Goal: Task Accomplishment & Management: Complete application form

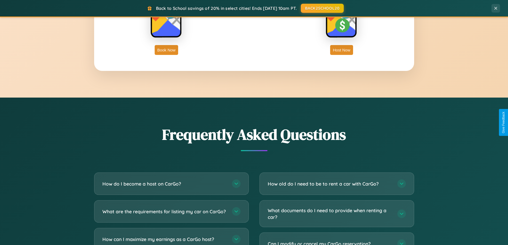
scroll to position [1027, 0]
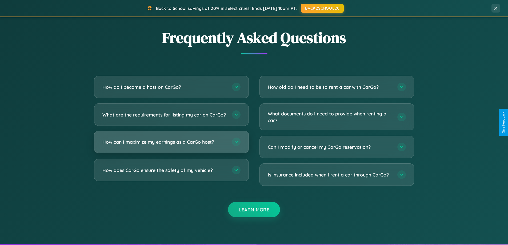
click at [171, 145] on h3 "How can I maximize my earnings as a CarGo host?" at bounding box center [164, 142] width 124 height 7
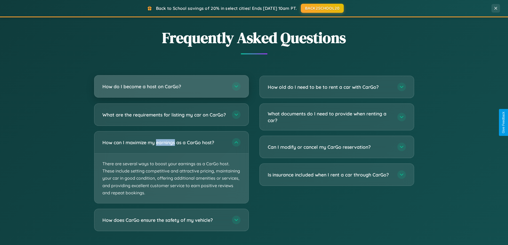
click at [171, 86] on h3 "How do I become a host on CarGo?" at bounding box center [164, 86] width 124 height 7
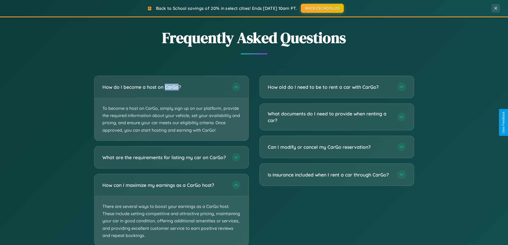
scroll to position [1060, 0]
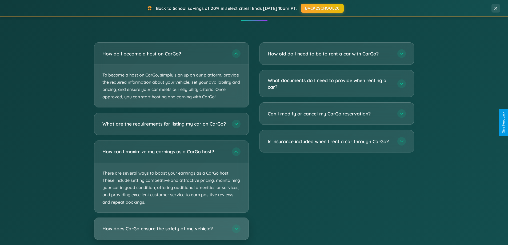
click at [171, 232] on h3 "How does CarGo ensure the safety of my vehicle?" at bounding box center [164, 229] width 124 height 7
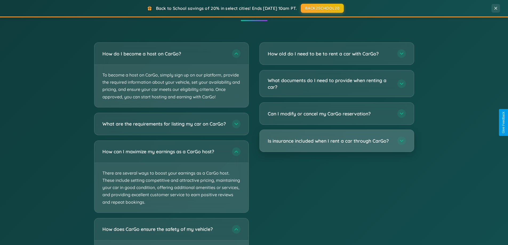
click at [337, 141] on h3 "Is insurance included when I rent a car through CarGo?" at bounding box center [330, 141] width 124 height 7
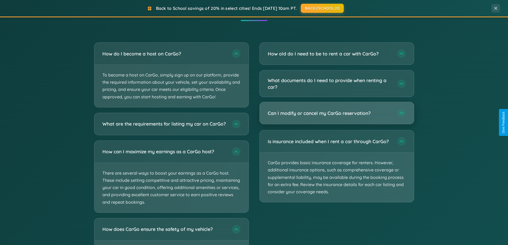
click at [337, 114] on h3 "Can I modify or cancel my CarGo reservation?" at bounding box center [330, 113] width 124 height 7
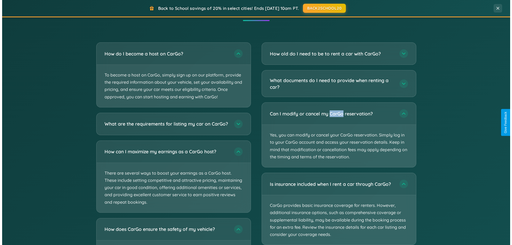
scroll to position [0, 0]
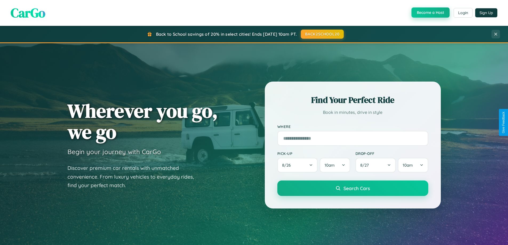
click at [430, 13] on button "Become a Host" at bounding box center [431, 12] width 38 height 10
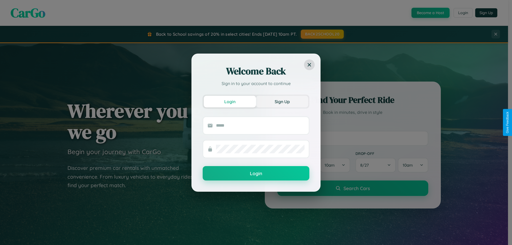
click at [282, 101] on button "Sign Up" at bounding box center [282, 102] width 52 height 12
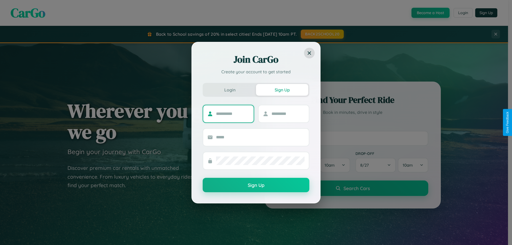
click at [233, 114] on input "text" at bounding box center [232, 114] width 33 height 9
type input "********"
click at [288, 114] on input "text" at bounding box center [288, 114] width 33 height 9
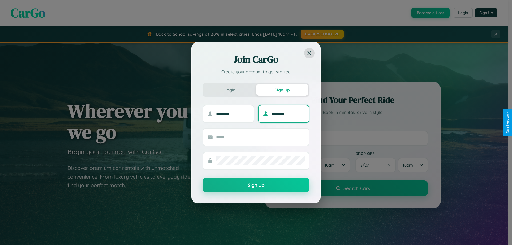
type input "********"
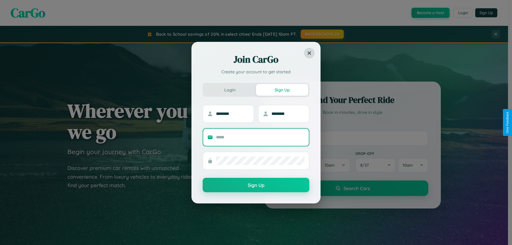
click at [260, 137] on input "text" at bounding box center [260, 137] width 89 height 9
type input "**********"
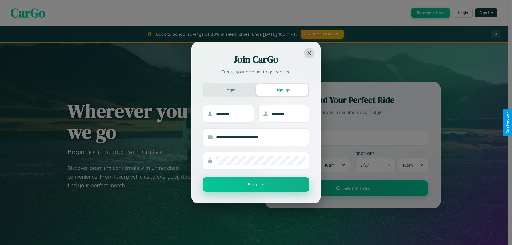
click at [256, 185] on button "Sign Up" at bounding box center [256, 184] width 107 height 14
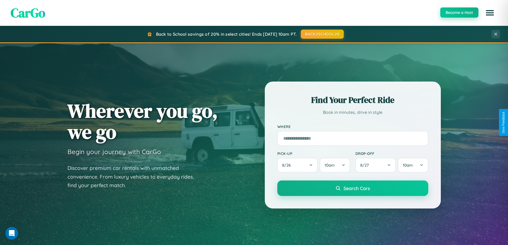
click at [459, 13] on button "Become a Host" at bounding box center [460, 12] width 38 height 10
